Goal: Task Accomplishment & Management: Manage account settings

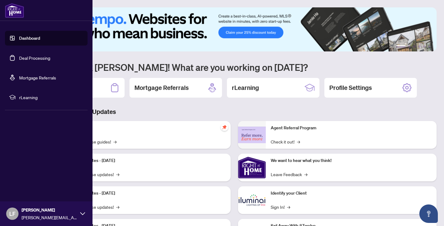
click at [33, 58] on link "Deal Processing" at bounding box center [34, 58] width 31 height 6
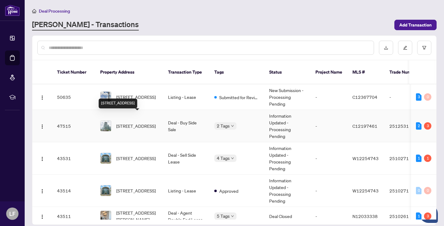
click at [144, 123] on span "[STREET_ADDRESS]" at bounding box center [135, 126] width 39 height 7
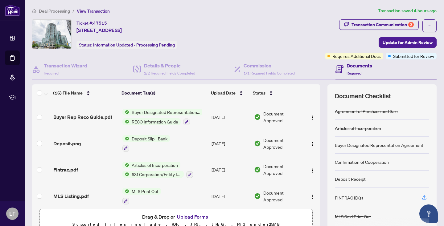
scroll to position [313, 0]
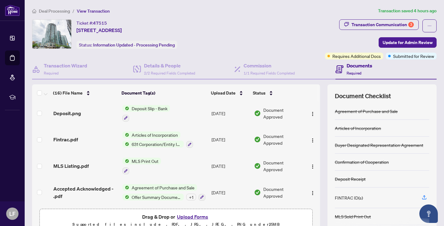
click at [195, 216] on button "Upload Forms" at bounding box center [192, 217] width 35 height 8
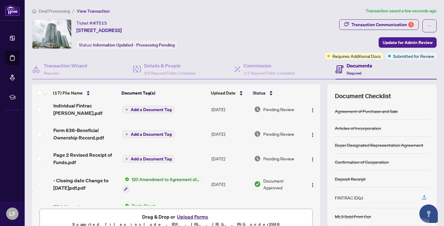
scroll to position [0, 0]
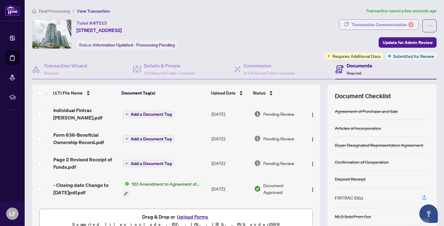
click at [403, 23] on div "Transaction Communication 3" at bounding box center [382, 25] width 62 height 10
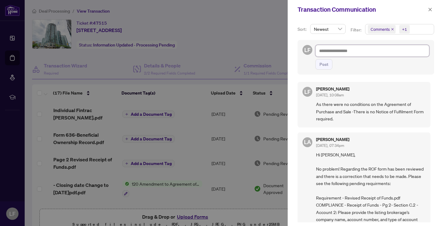
click at [334, 51] on textarea at bounding box center [372, 51] width 114 height 12
click at [430, 9] on icon "close" at bounding box center [430, 9] width 4 height 4
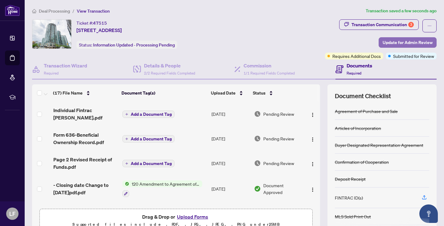
click at [409, 42] on span "Update for Admin Review" at bounding box center [407, 43] width 50 height 10
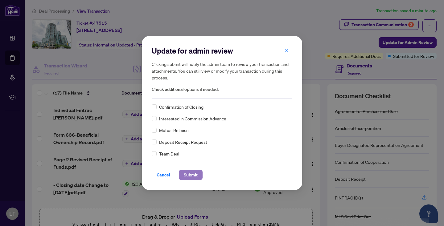
click at [195, 175] on span "Submit" at bounding box center [191, 175] width 14 height 10
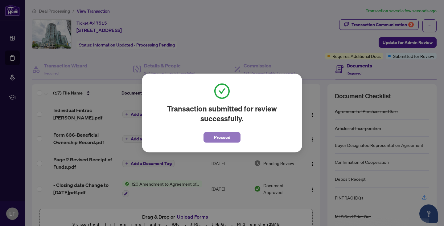
click at [223, 136] on span "Proceed" at bounding box center [222, 137] width 16 height 10
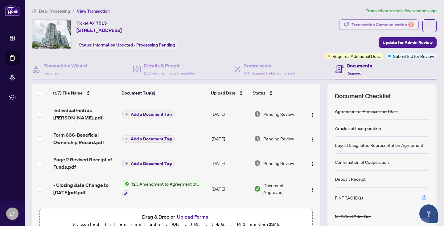
click at [393, 23] on div "Transaction Communication 3" at bounding box center [382, 25] width 62 height 10
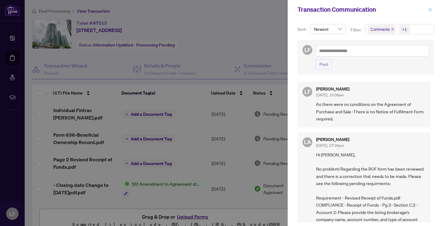
click at [430, 9] on icon "close" at bounding box center [429, 9] width 3 height 3
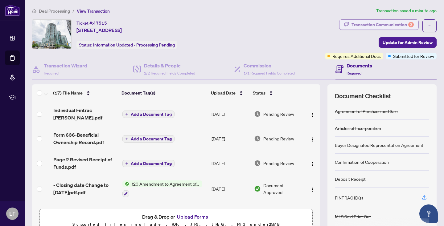
click at [387, 23] on div "Transaction Communication 3" at bounding box center [382, 25] width 62 height 10
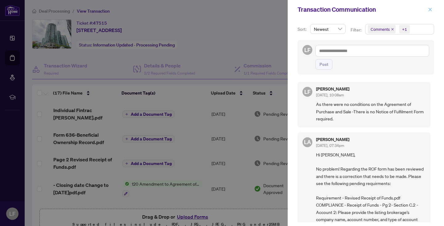
click at [430, 9] on icon "close" at bounding box center [430, 9] width 4 height 4
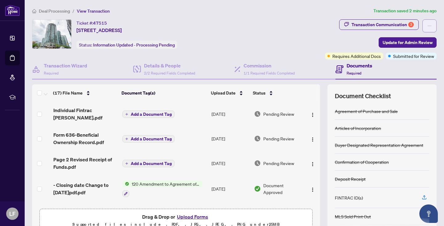
click at [430, 24] on icon "ellipsis" at bounding box center [429, 26] width 4 height 4
click at [286, 34] on div "Ticket #: 47515 [STREET_ADDRESS] Status: Information Updated - Processing Pendi…" at bounding box center [177, 34] width 290 height 30
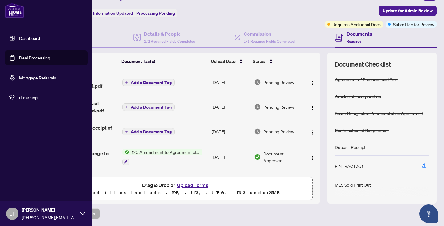
click at [30, 56] on link "Deal Processing" at bounding box center [34, 58] width 31 height 6
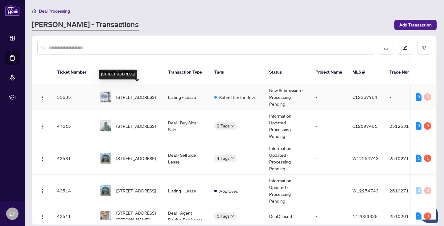
click at [139, 94] on span "[STREET_ADDRESS]" at bounding box center [135, 97] width 39 height 7
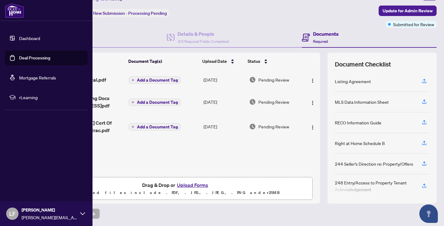
click at [31, 57] on link "Deal Processing" at bounding box center [34, 58] width 31 height 6
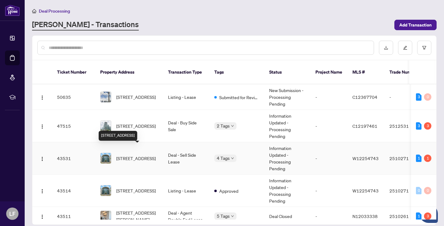
click at [134, 155] on span "[STREET_ADDRESS]" at bounding box center [135, 158] width 39 height 7
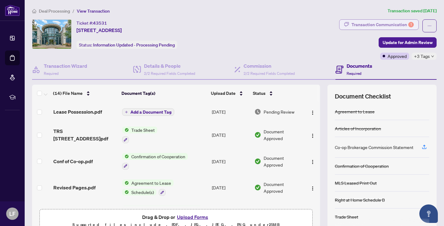
click at [380, 23] on div "Transaction Communication 1" at bounding box center [382, 25] width 62 height 10
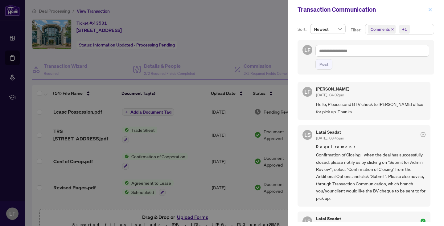
click at [430, 10] on icon "close" at bounding box center [429, 9] width 3 height 3
